Goal: Information Seeking & Learning: Check status

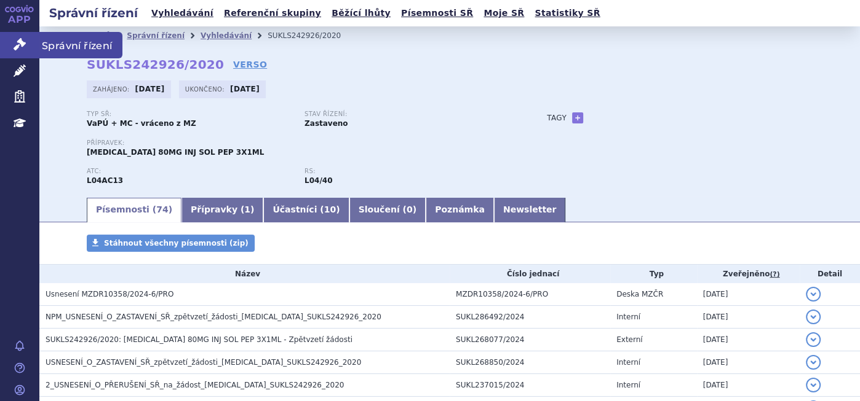
click at [23, 45] on icon at bounding box center [20, 44] width 12 height 12
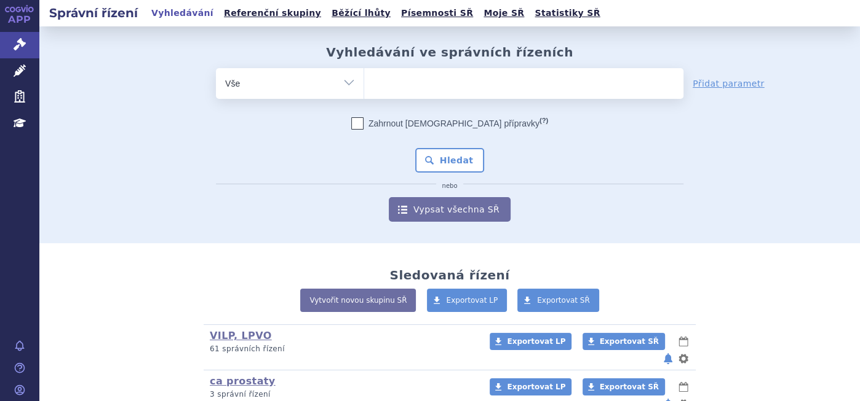
scroll to position [205, 0]
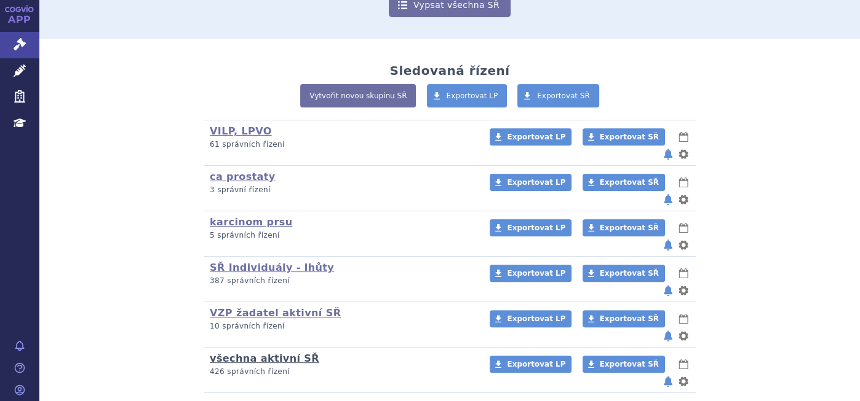
click at [252, 353] on link "všechna aktivní SŘ" at bounding box center [264, 359] width 109 height 12
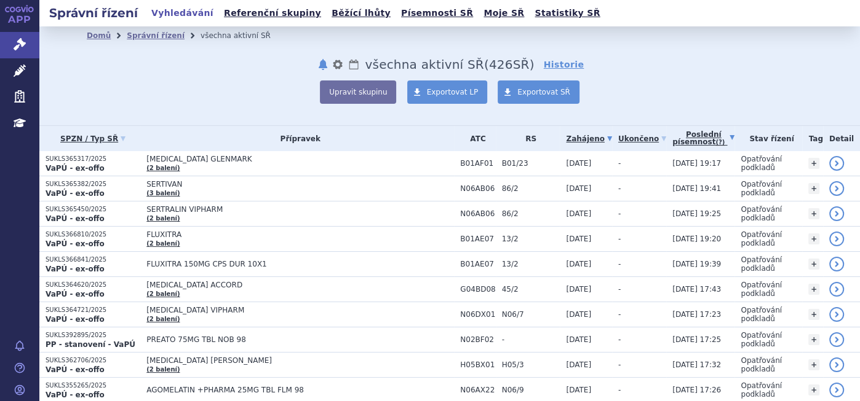
click at [689, 136] on link "Poslední písemnost (?)" at bounding box center [703, 138] width 62 height 25
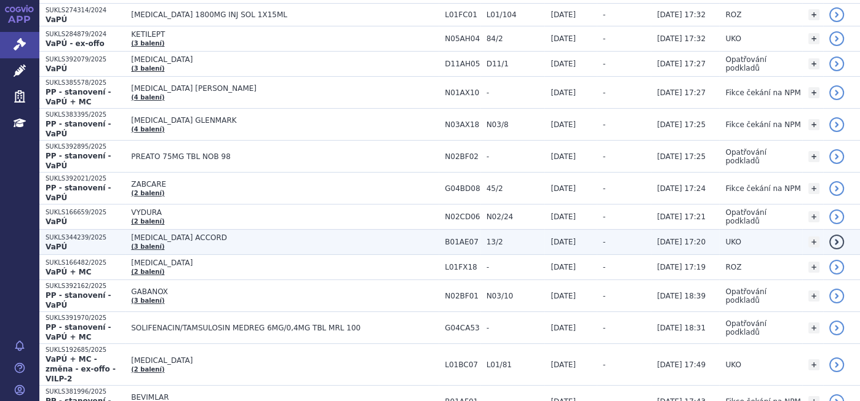
scroll to position [478, 0]
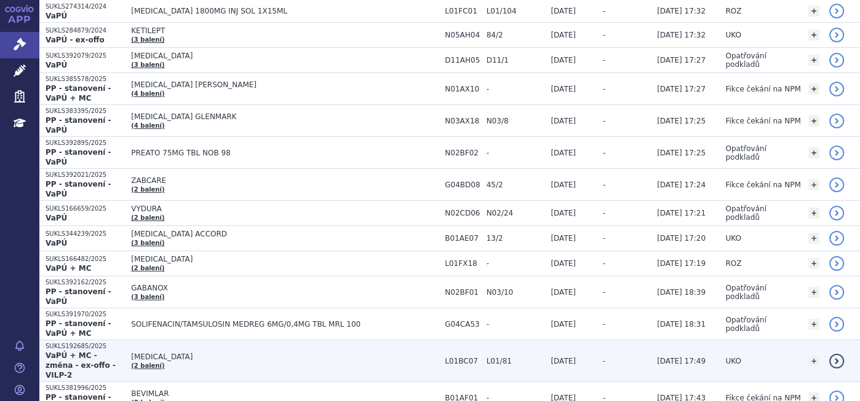
click at [97, 352] on strong "VaPÚ + MC - změna - ex-offo - VILP-2" at bounding box center [80, 366] width 70 height 28
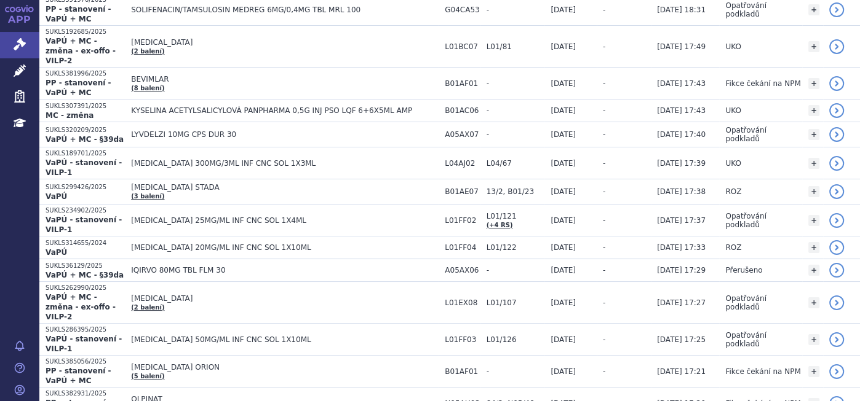
scroll to position [820, 0]
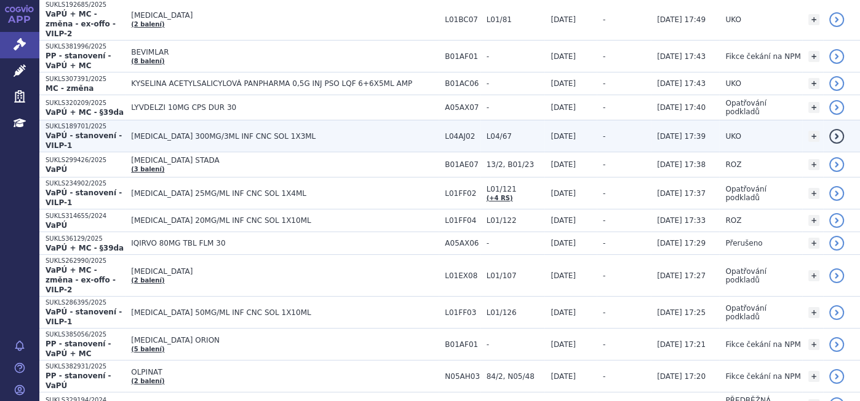
click at [280, 132] on span "[MEDICAL_DATA] 300MG/3ML INF CNC SOL 1X3ML" at bounding box center [284, 136] width 307 height 9
